Goal: Task Accomplishment & Management: Complete application form

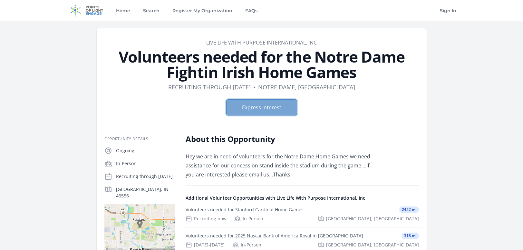
click at [267, 110] on button "Express Interest" at bounding box center [261, 107] width 71 height 16
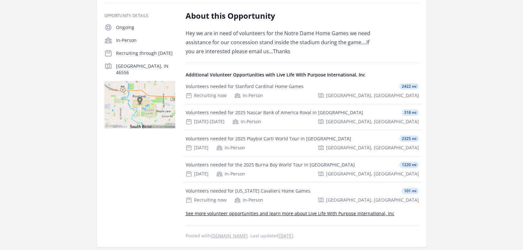
scroll to position [161, 0]
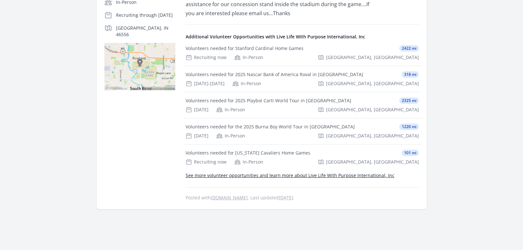
click at [276, 175] on link "See more volunteer opportunities and learn more about Live Life With Purpose In…" at bounding box center [290, 175] width 209 height 6
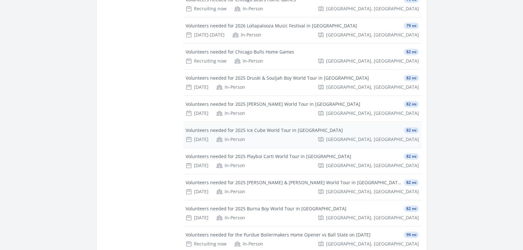
scroll to position [226, 0]
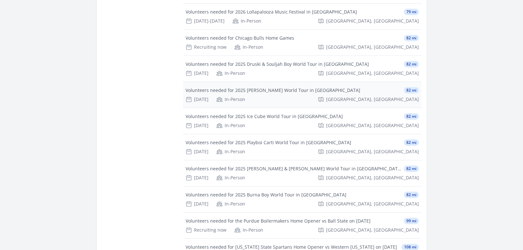
click at [254, 90] on div "Volunteers needed for 2025 Maroon 5 World Tour in Chicago" at bounding box center [273, 90] width 175 height 6
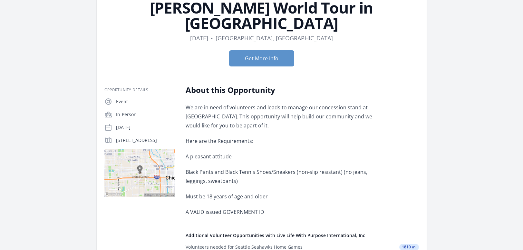
scroll to position [32, 0]
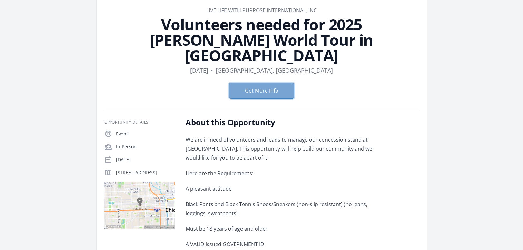
click at [269, 83] on button "Get More Info" at bounding box center [261, 91] width 65 height 16
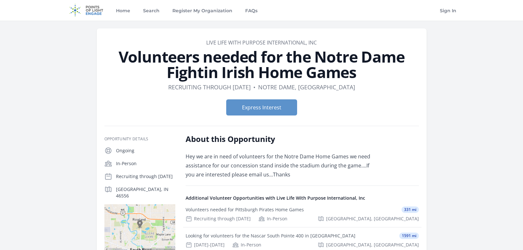
scroll to position [161, 0]
